Goal: Task Accomplishment & Management: Use online tool/utility

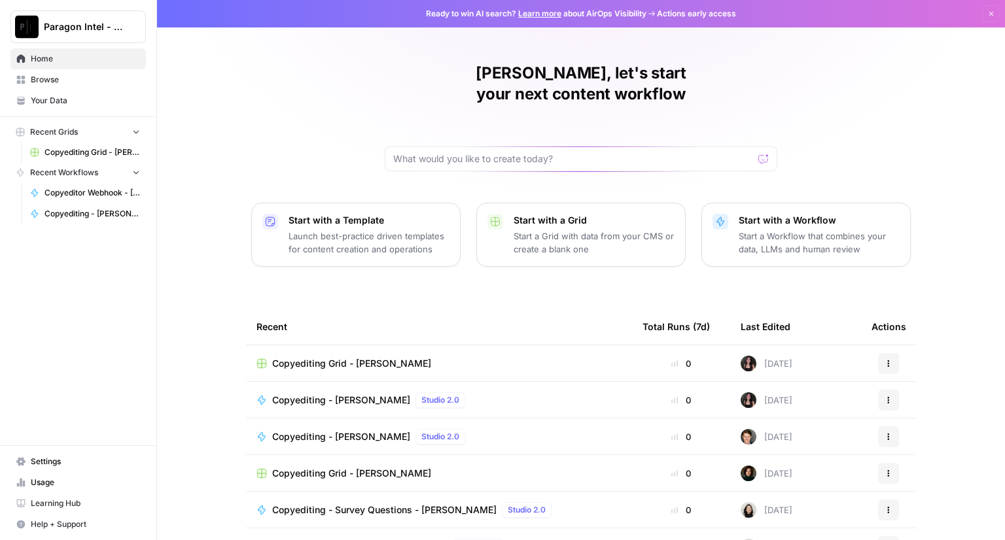
click at [304, 394] on span "Copyediting - [PERSON_NAME]" at bounding box center [341, 400] width 138 height 13
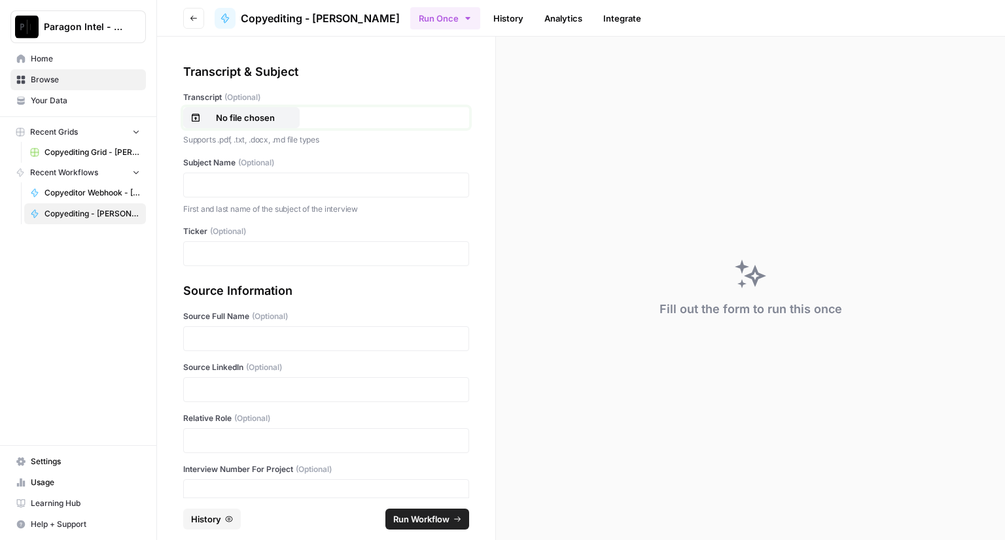
click at [262, 116] on p "No file chosen" at bounding box center [245, 117] width 84 height 13
click at [281, 186] on p at bounding box center [326, 185] width 269 height 13
click at [252, 341] on p at bounding box center [326, 338] width 269 height 13
click at [230, 391] on p at bounding box center [326, 389] width 269 height 13
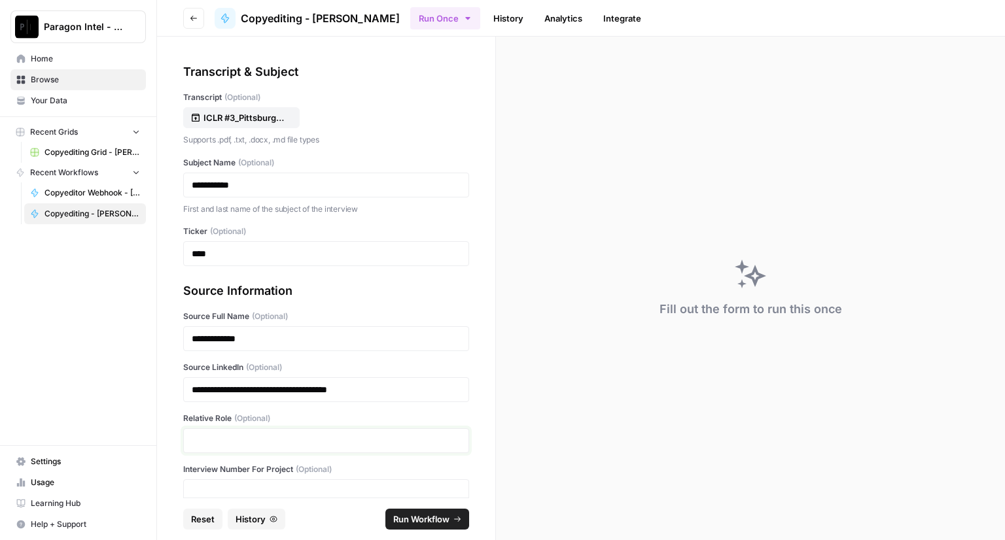
click at [215, 437] on p at bounding box center [326, 440] width 269 height 13
click at [421, 515] on span "Run Workflow" at bounding box center [421, 519] width 56 height 13
